Goal: Complete application form

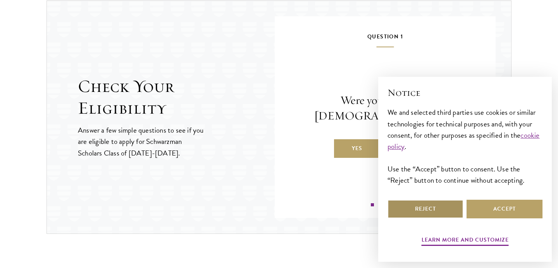
click at [416, 210] on button "Reject" at bounding box center [426, 209] width 76 height 19
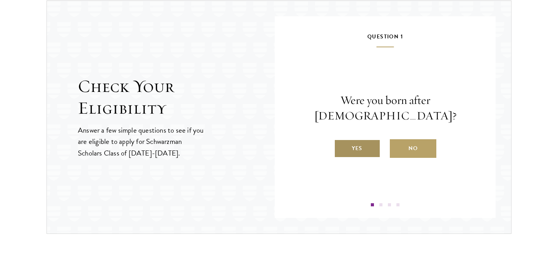
click at [361, 145] on label "Yes" at bounding box center [357, 148] width 47 height 19
click at [341, 145] on input "Yes" at bounding box center [337, 143] width 7 height 7
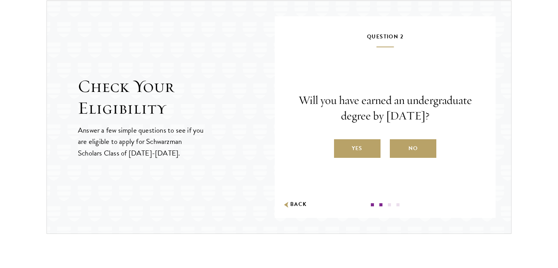
click at [361, 145] on label "Yes" at bounding box center [357, 148] width 47 height 19
click at [341, 145] on input "Yes" at bounding box center [337, 143] width 7 height 7
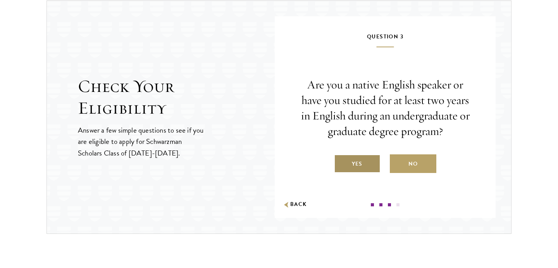
click at [364, 159] on label "Yes" at bounding box center [357, 163] width 47 height 19
click at [341, 159] on input "Yes" at bounding box center [337, 159] width 7 height 7
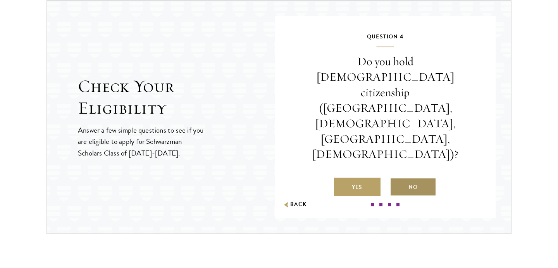
click at [401, 178] on label "No" at bounding box center [413, 187] width 47 height 19
click at [397, 179] on input "No" at bounding box center [393, 182] width 7 height 7
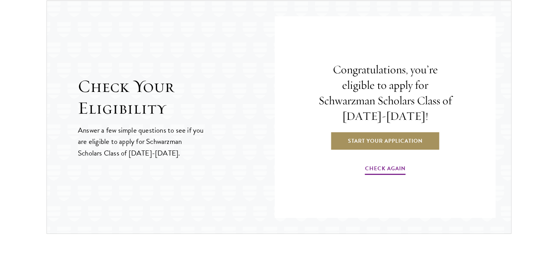
click at [404, 140] on link "Start Your Application" at bounding box center [386, 140] width 110 height 19
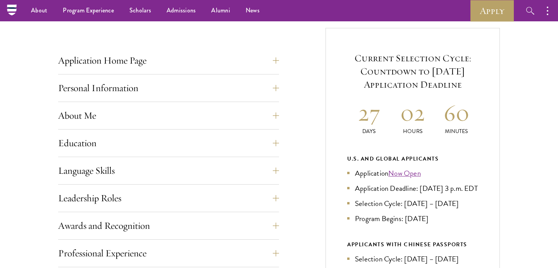
scroll to position [277, 0]
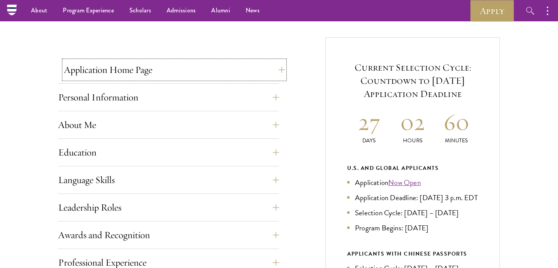
click at [257, 75] on button "Application Home Page" at bounding box center [174, 70] width 221 height 19
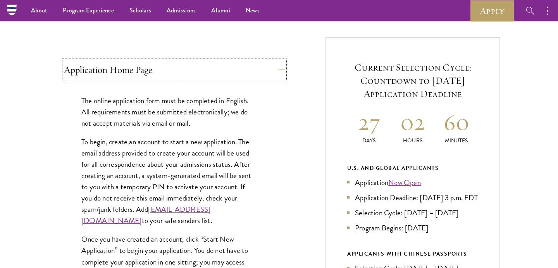
click at [256, 75] on button "Application Home Page" at bounding box center [174, 70] width 221 height 19
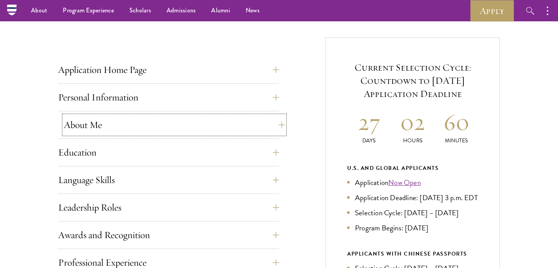
click at [234, 124] on button "About Me" at bounding box center [174, 125] width 221 height 19
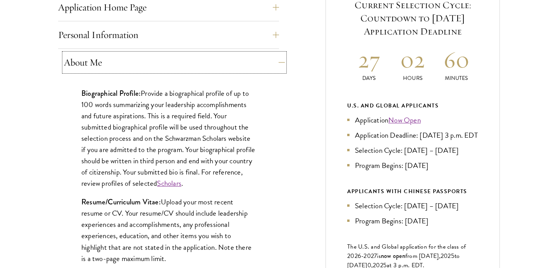
scroll to position [340, 0]
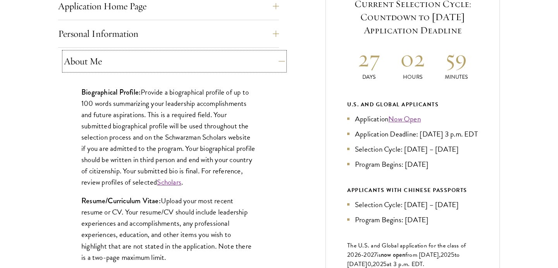
click at [234, 65] on button "About Me" at bounding box center [174, 61] width 221 height 19
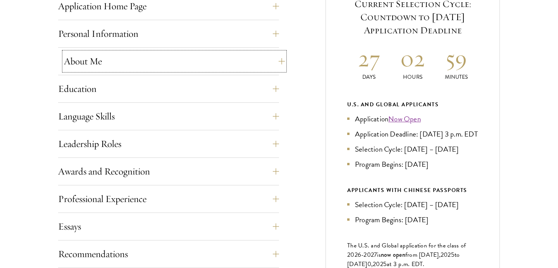
click at [234, 65] on button "About Me" at bounding box center [174, 61] width 221 height 19
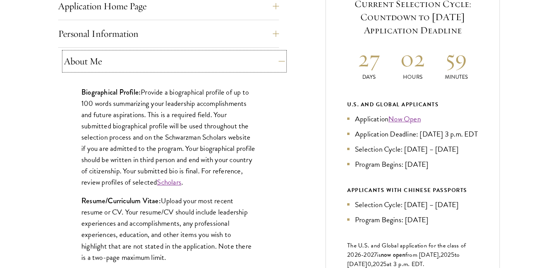
click at [230, 69] on button "About Me" at bounding box center [174, 61] width 221 height 19
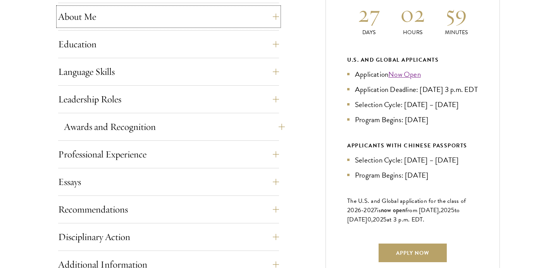
scroll to position [391, 0]
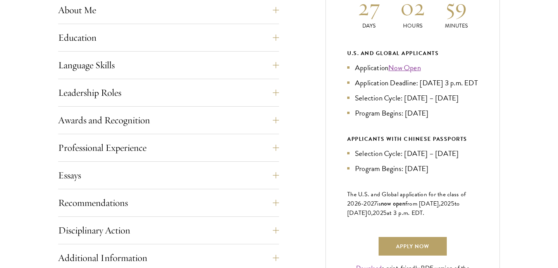
click at [263, 102] on div "Leadership Roles This section is an opportunity to showcase up to five leadersh…" at bounding box center [168, 94] width 221 height 23
click at [258, 90] on button "Leadership Roles" at bounding box center [174, 92] width 221 height 19
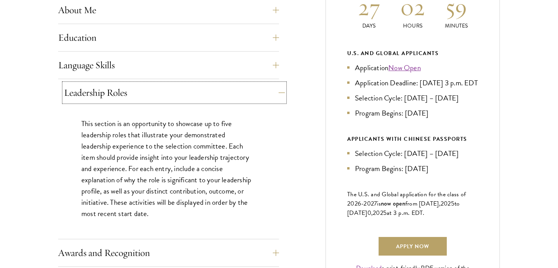
click at [255, 94] on button "Leadership Roles" at bounding box center [174, 92] width 221 height 19
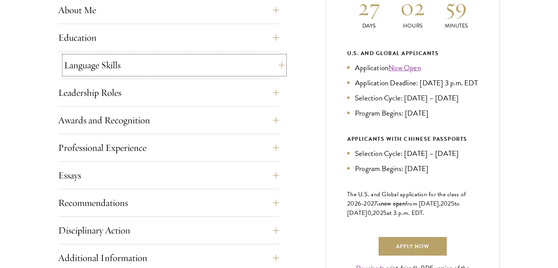
click at [253, 68] on button "Language Skills" at bounding box center [174, 65] width 221 height 19
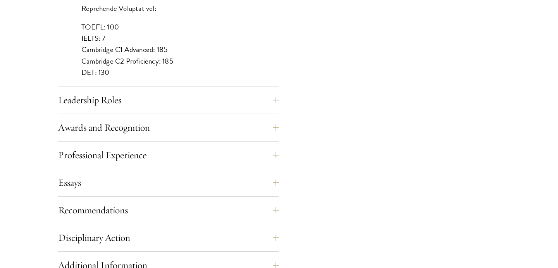
scroll to position [784, 0]
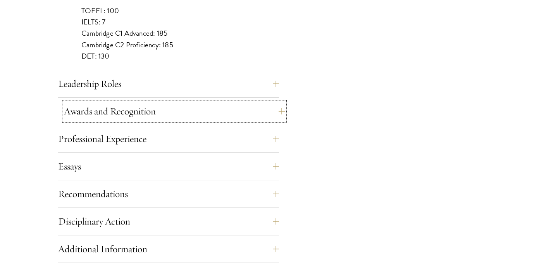
click at [247, 111] on button "Awards and Recognition" at bounding box center [174, 111] width 221 height 19
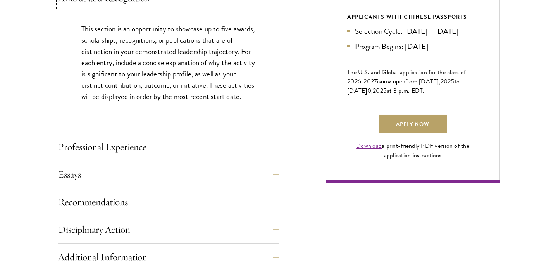
scroll to position [514, 0]
click at [268, 148] on button "Professional Experience" at bounding box center [174, 146] width 221 height 19
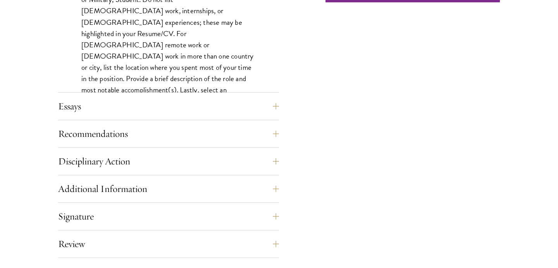
scroll to position [698, 0]
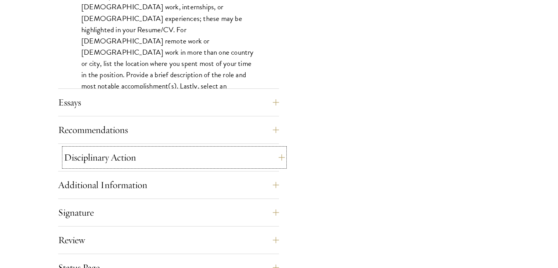
click at [208, 159] on button "Disciplinary Action" at bounding box center [174, 157] width 221 height 19
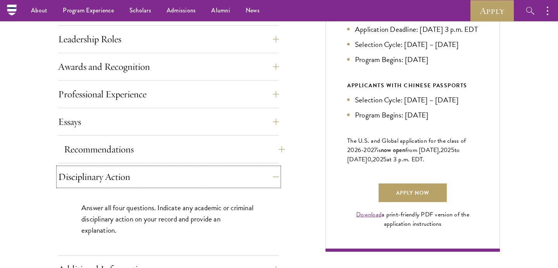
scroll to position [442, 0]
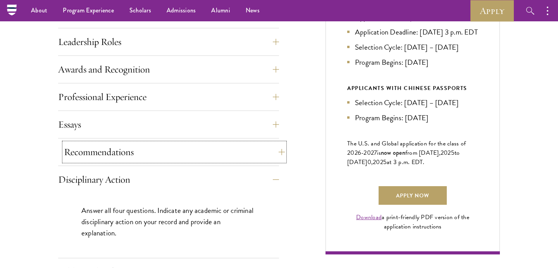
click at [205, 150] on button "Recommendations" at bounding box center [174, 152] width 221 height 19
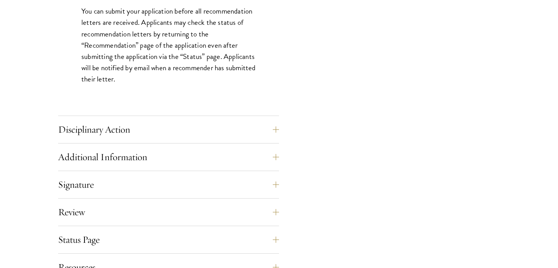
scroll to position [1129, 0]
click at [267, 157] on button "Additional Information" at bounding box center [174, 156] width 221 height 19
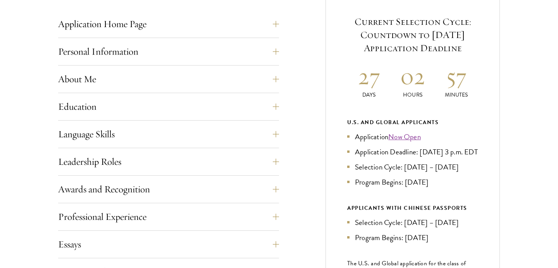
scroll to position [366, 0]
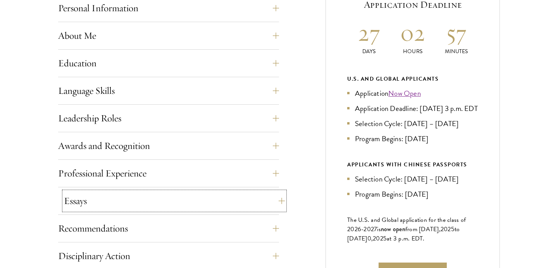
click at [233, 201] on button "Essays" at bounding box center [174, 201] width 221 height 19
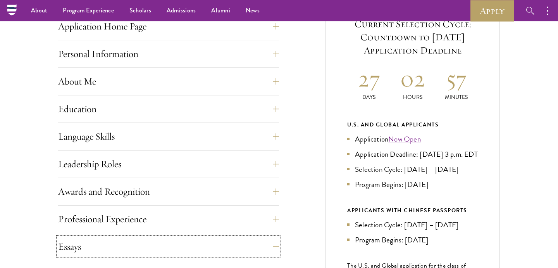
scroll to position [0, 0]
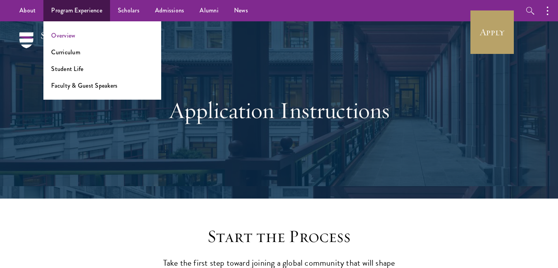
click at [227, 74] on div "Application Instructions" at bounding box center [279, 109] width 268 height 105
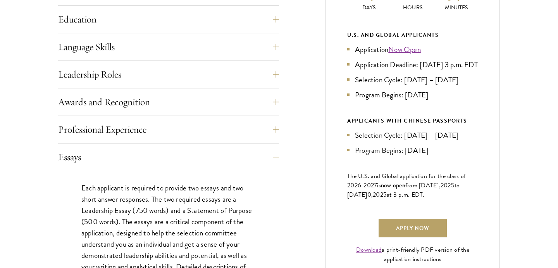
scroll to position [488, 0]
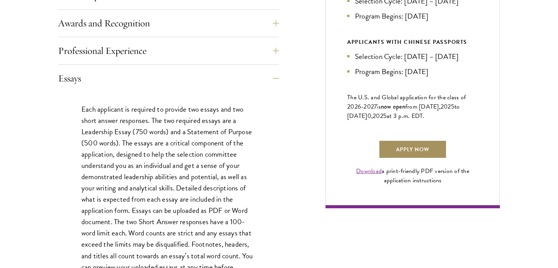
click at [392, 159] on link "Apply Now" at bounding box center [413, 149] width 68 height 19
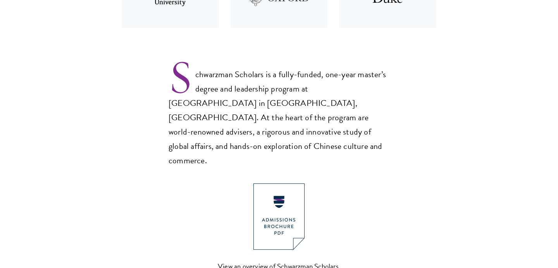
scroll to position [518, 0]
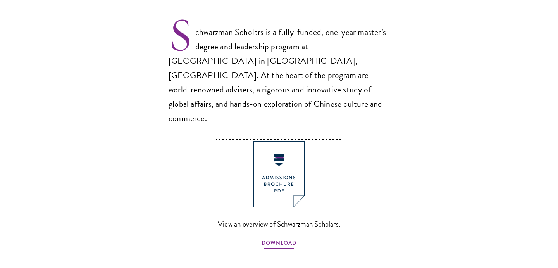
click at [282, 238] on span "DOWNLOAD" at bounding box center [279, 244] width 35 height 12
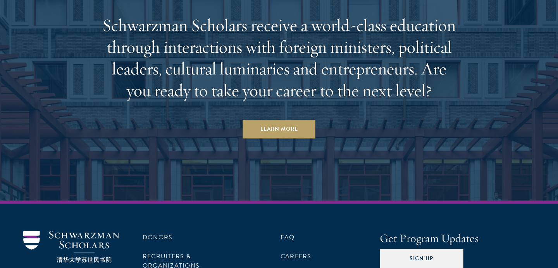
scroll to position [4023, 0]
